Goal: Register for event/course

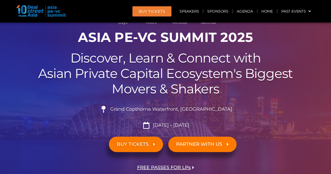
scroll to position [52, 0]
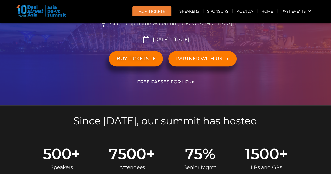
scroll to position [131, 0]
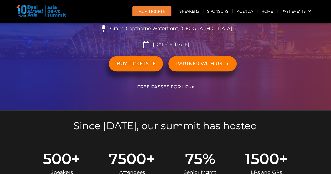
click at [154, 62] on icon at bounding box center [154, 63] width 2 height 5
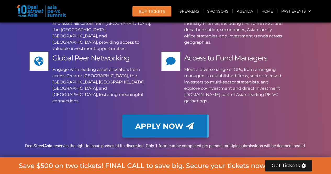
scroll to position [2885, 0]
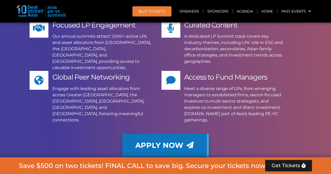
click at [170, 142] on span "Apply Now" at bounding box center [159, 145] width 48 height 7
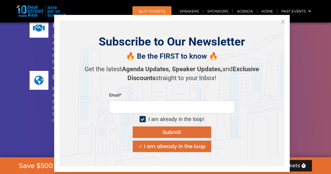
click at [283, 22] on icon "Close" at bounding box center [282, 21] width 5 height 5
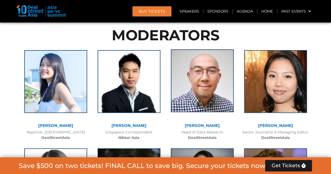
scroll to position [2554, 0]
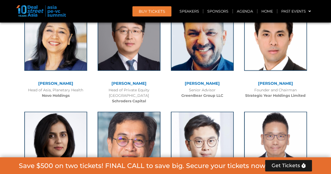
click at [154, 8] on link "BUY Tickets" at bounding box center [151, 11] width 39 height 10
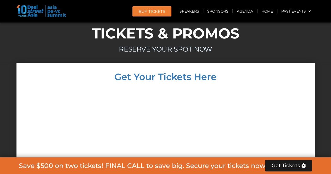
scroll to position [4568, 0]
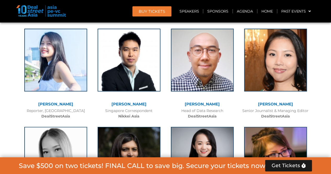
click at [154, 13] on span "BUY Tickets" at bounding box center [152, 11] width 26 height 4
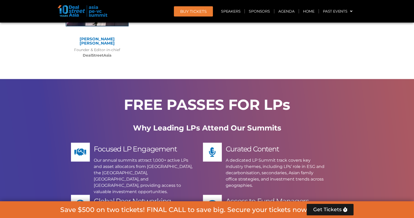
scroll to position [3960, 0]
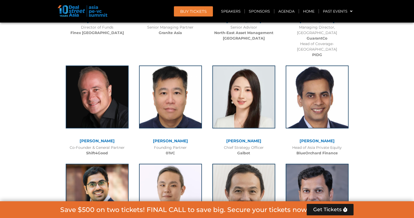
click at [209, 12] on link "BUY Tickets" at bounding box center [193, 11] width 39 height 10
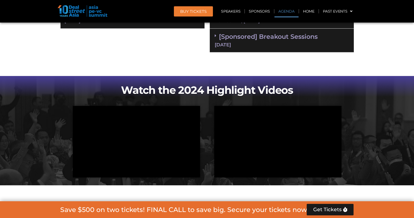
scroll to position [369, 0]
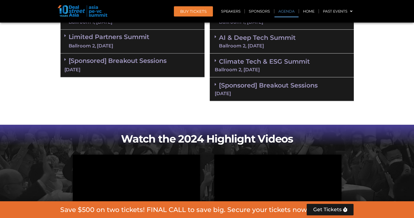
drag, startPoint x: 245, startPoint y: 78, endPoint x: 413, endPoint y: 80, distance: 168.5
click at [331, 80] on section "Private Equity & Investment Summit Ballroom 1, 10 Sept 8:00 am – 9:00 am | Regi…" at bounding box center [207, 53] width 414 height 100
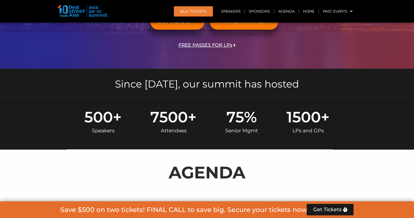
scroll to position [0, 0]
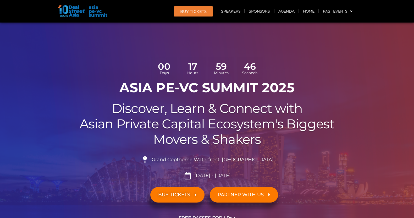
click at [54, 150] on div at bounding box center [207, 131] width 414 height 219
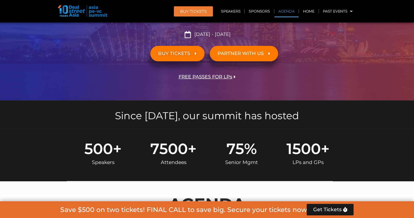
scroll to position [261, 0]
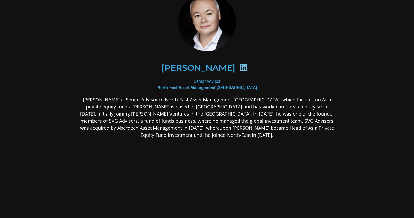
scroll to position [43, 0]
